Goal: Find contact information: Find contact information

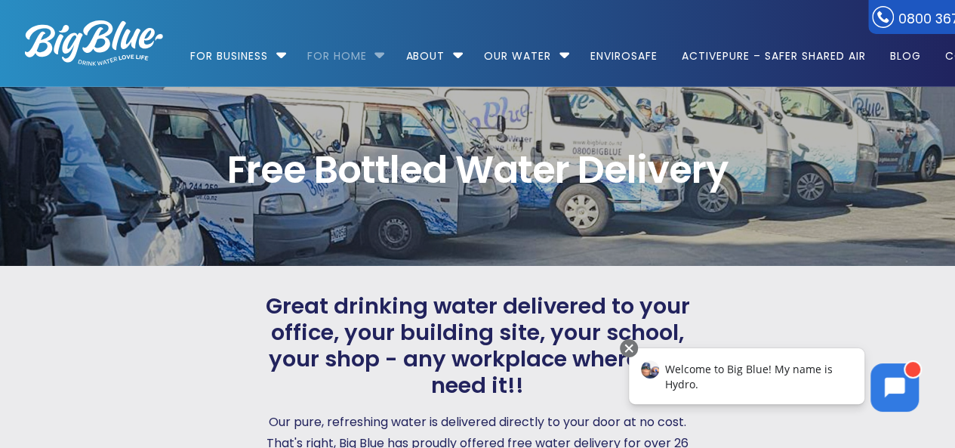
click at [338, 56] on link "For Home" at bounding box center [337, 48] width 81 height 97
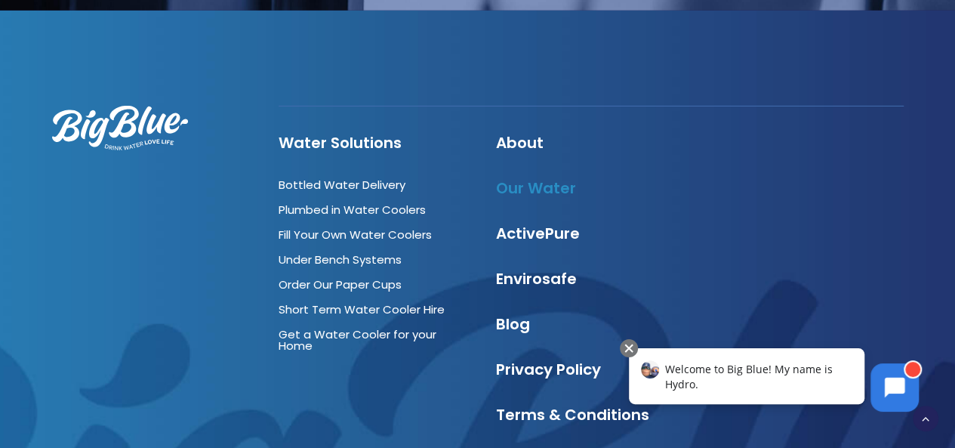
scroll to position [5285, 0]
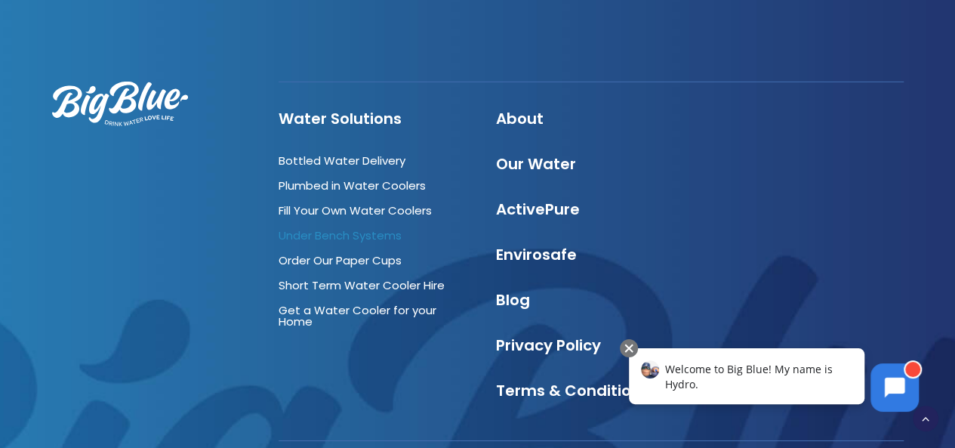
click at [373, 227] on link "Under Bench Systems" at bounding box center [340, 235] width 123 height 16
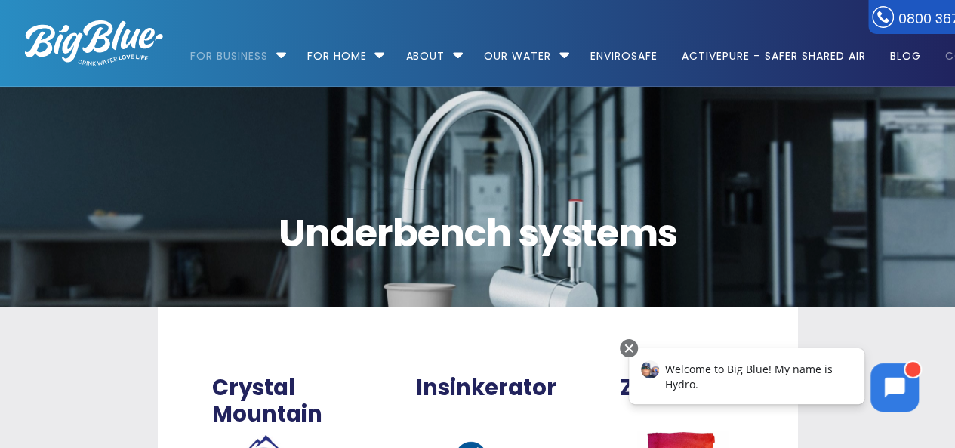
click at [948, 58] on link "Contact" at bounding box center [968, 48] width 69 height 97
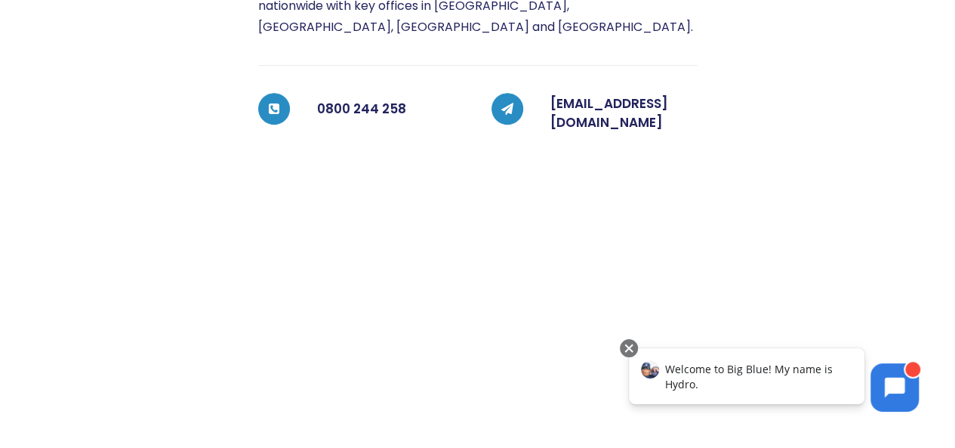
scroll to position [327, 0]
